Goal: Navigation & Orientation: Find specific page/section

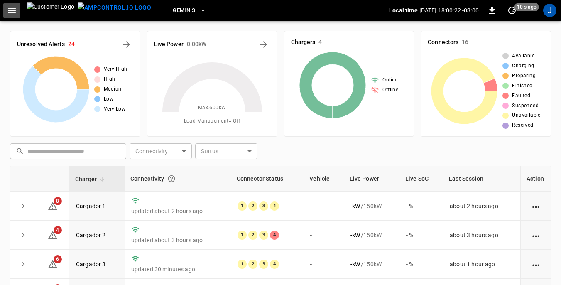
click at [12, 12] on icon "button" at bounding box center [12, 10] width 10 height 10
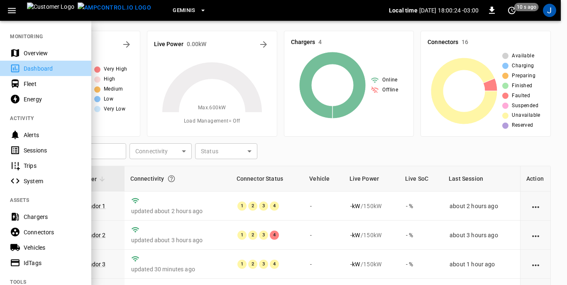
click at [35, 70] on div "Dashboard" at bounding box center [53, 68] width 58 height 8
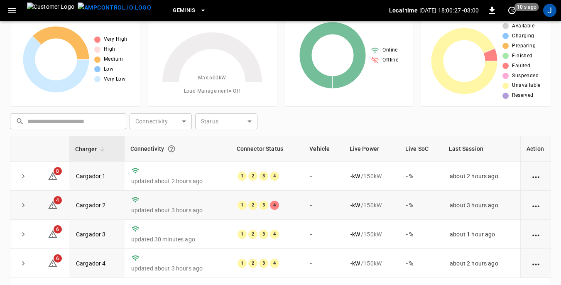
scroll to position [83, 0]
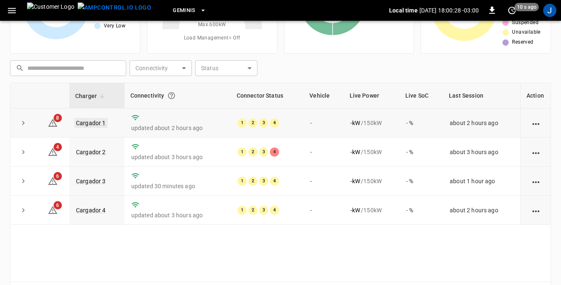
click at [93, 122] on link "Cargador 1" at bounding box center [90, 123] width 33 height 10
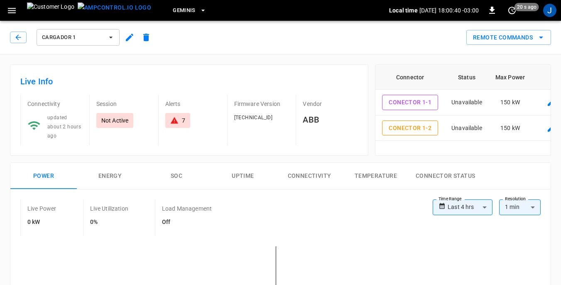
click at [114, 37] on icon "button" at bounding box center [111, 37] width 8 height 8
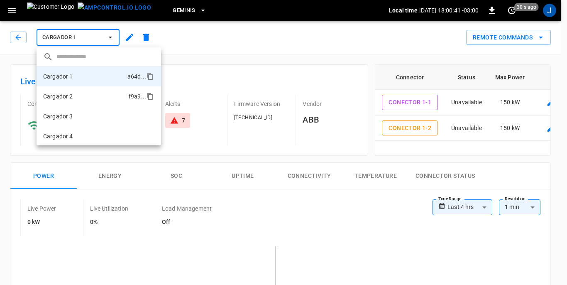
click at [78, 96] on li "Cargador 2 f9a9 ..." at bounding box center [99, 96] width 125 height 20
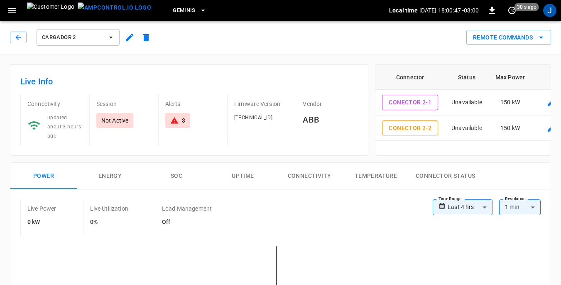
click at [111, 37] on icon "button" at bounding box center [111, 37] width 8 height 8
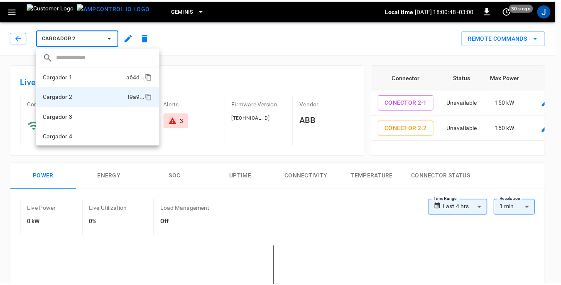
scroll to position [1, 0]
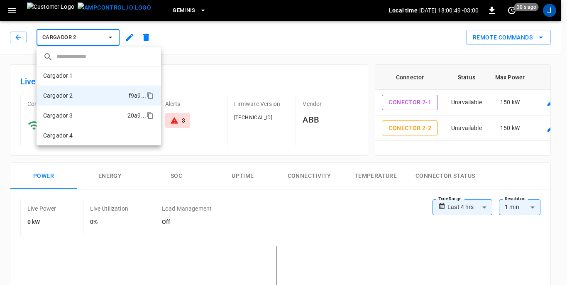
click at [76, 114] on li "Cargador 3 20a9 ..." at bounding box center [99, 115] width 125 height 20
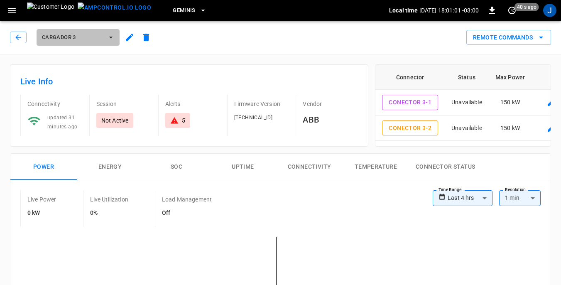
click at [110, 36] on icon "button" at bounding box center [111, 37] width 8 height 8
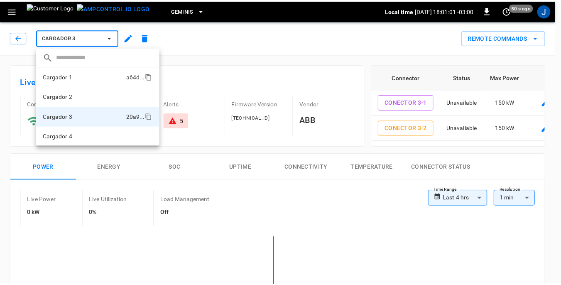
scroll to position [1, 0]
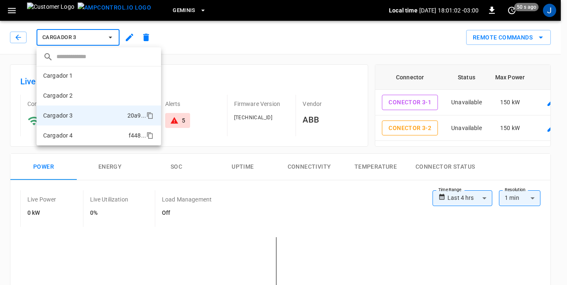
click at [72, 132] on p "Cargador 4" at bounding box center [58, 135] width 30 height 8
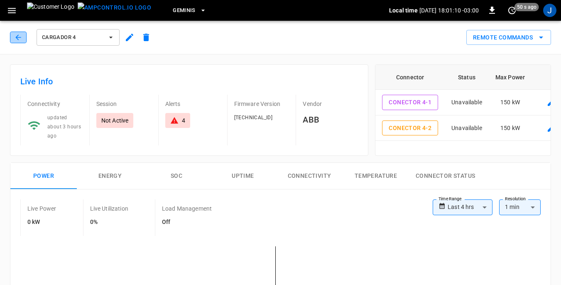
click at [15, 39] on icon "button" at bounding box center [18, 37] width 8 height 8
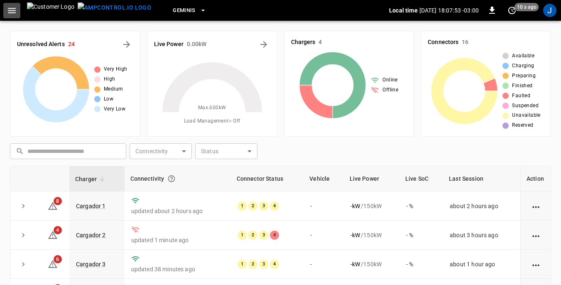
click at [12, 9] on icon "button" at bounding box center [12, 10] width 10 height 10
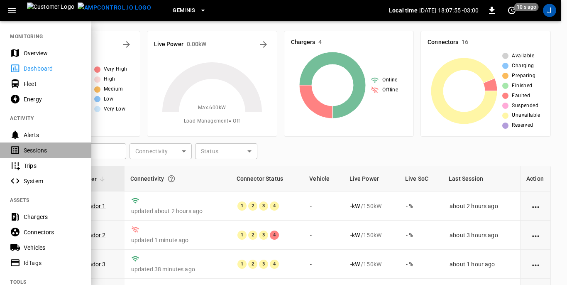
click at [34, 152] on div "Sessions" at bounding box center [53, 150] width 58 height 8
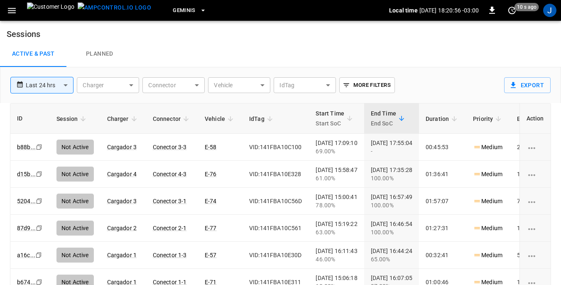
click at [9, 10] on icon "button" at bounding box center [12, 10] width 10 height 10
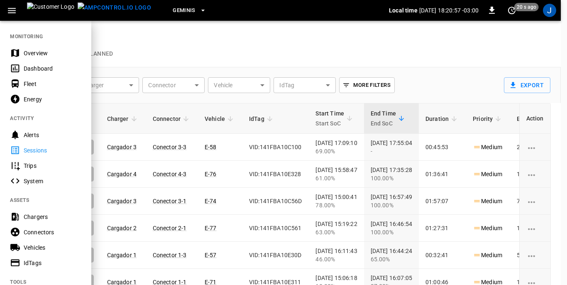
drag, startPoint x: 31, startPoint y: 127, endPoint x: 29, endPoint y: 142, distance: 14.7
click at [30, 138] on nav "MONITORING Overview Dashboard Fleet Energy ACTIVITY Alerts Sessions Trips Syste…" at bounding box center [45, 236] width 91 height 433
click at [32, 64] on div "Dashboard" at bounding box center [53, 68] width 58 height 8
